Goal: Communication & Community: Connect with others

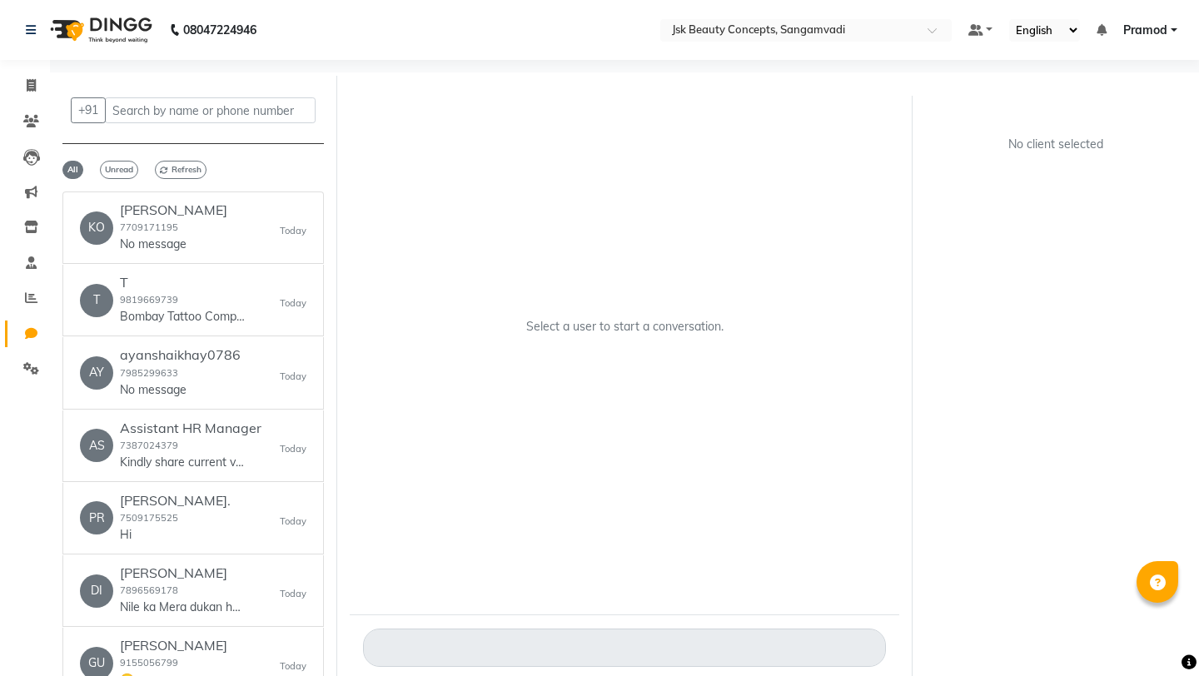
select select "100"
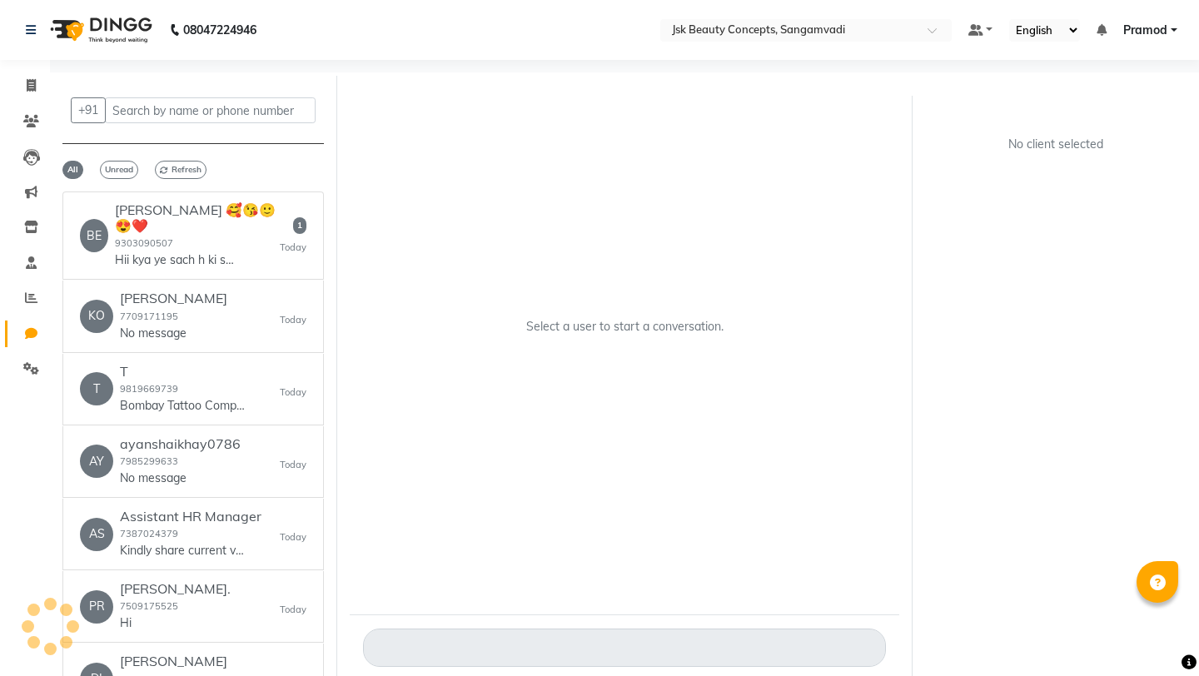
select select "100"
click at [234, 234] on div "Benu 🥰😘🙂😍❤️ 9303090507 Hii kya ye sach h ki sale me makeup kit 15 rupees ka h" at bounding box center [197, 235] width 165 height 67
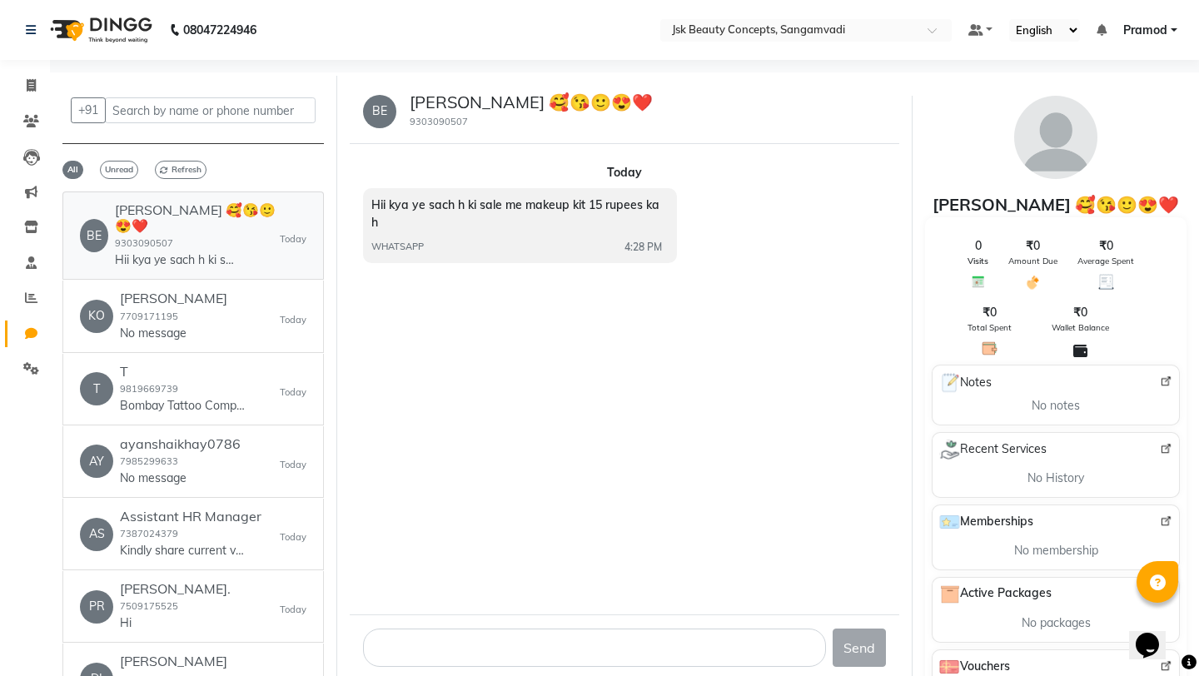
scroll to position [12, 0]
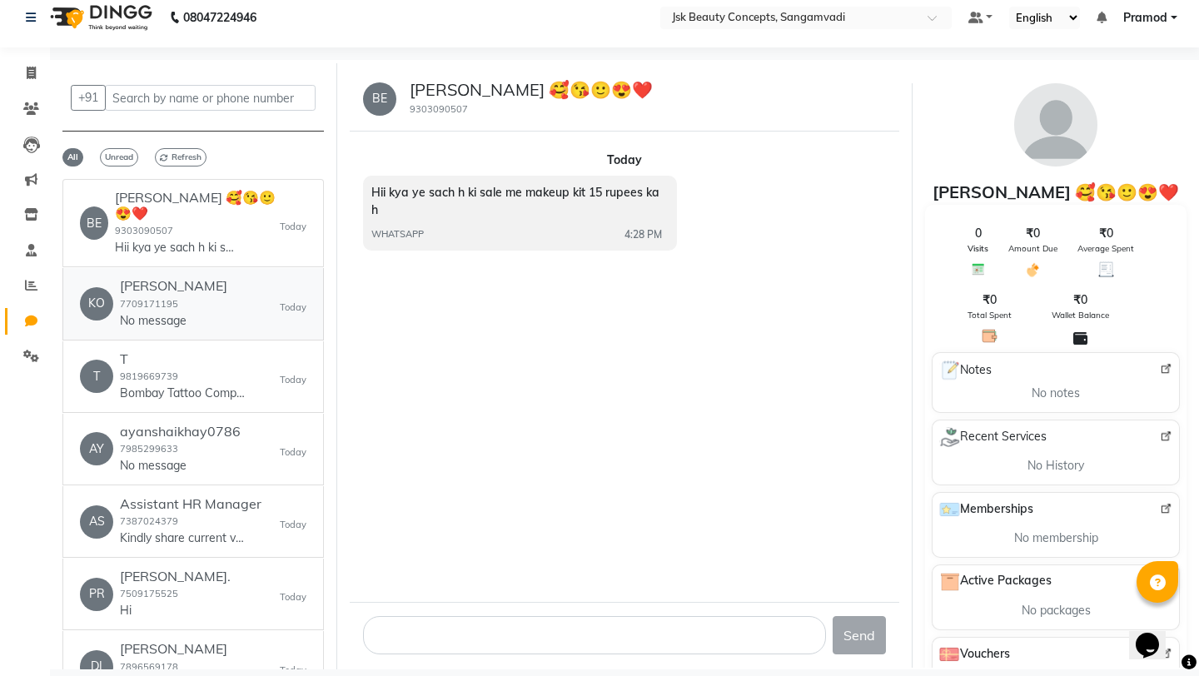
click at [203, 278] on h6 "[PERSON_NAME]" at bounding box center [173, 286] width 107 height 16
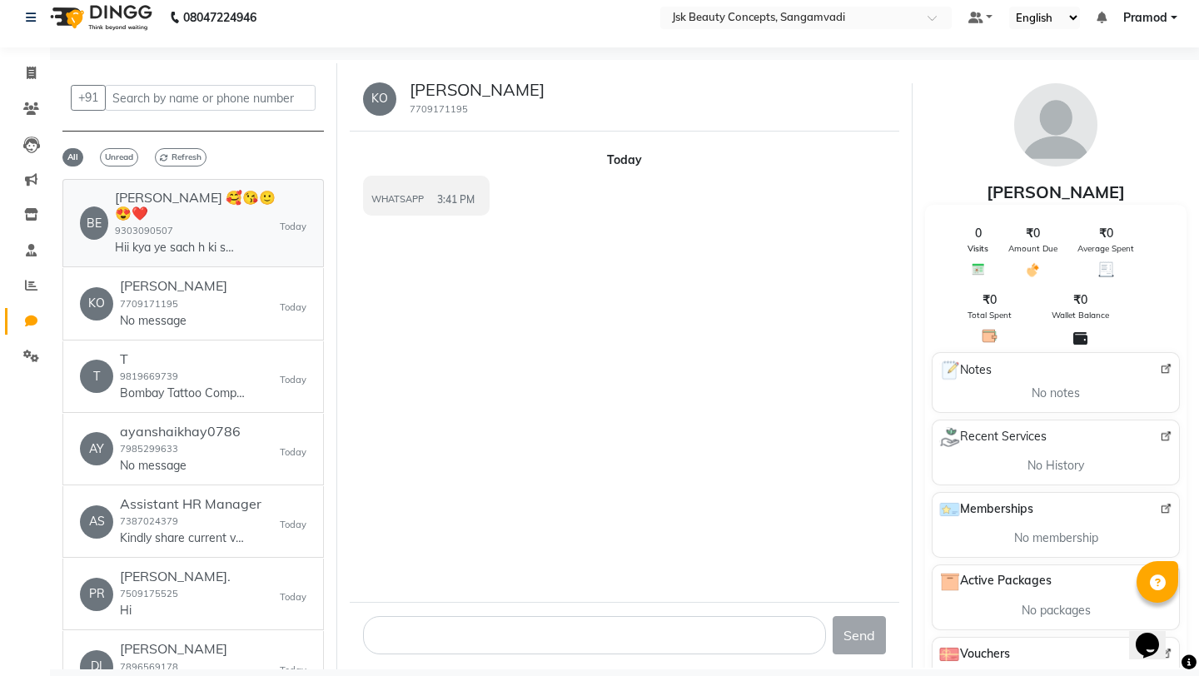
click at [189, 217] on div "Benu 🥰😘🙂😍❤️ 9303090507 Hii kya ye sach h ki sale me makeup kit 15 rupees ka h" at bounding box center [197, 223] width 165 height 67
